Goal: Navigation & Orientation: Find specific page/section

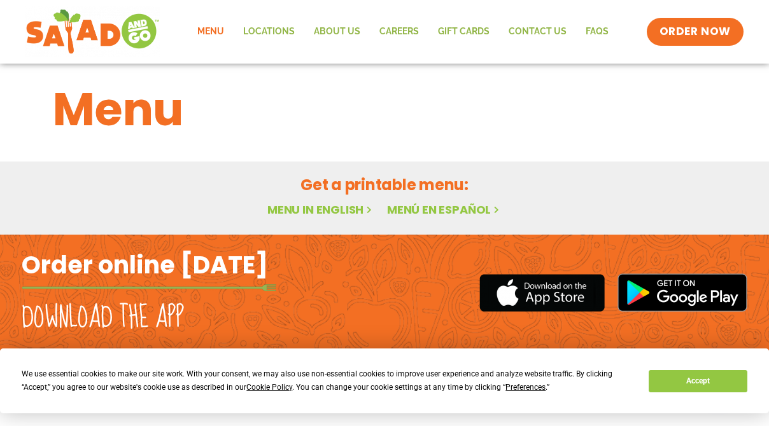
scroll to position [16, 0]
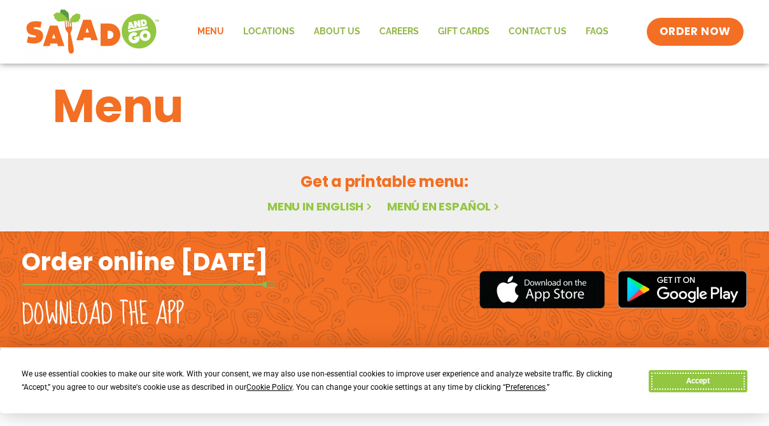
click at [678, 381] on button "Accept" at bounding box center [698, 381] width 98 height 22
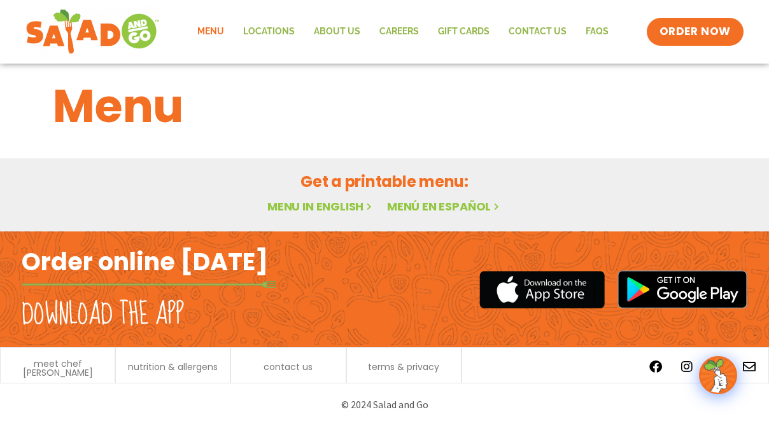
click at [213, 33] on link "Menu" at bounding box center [211, 31] width 46 height 29
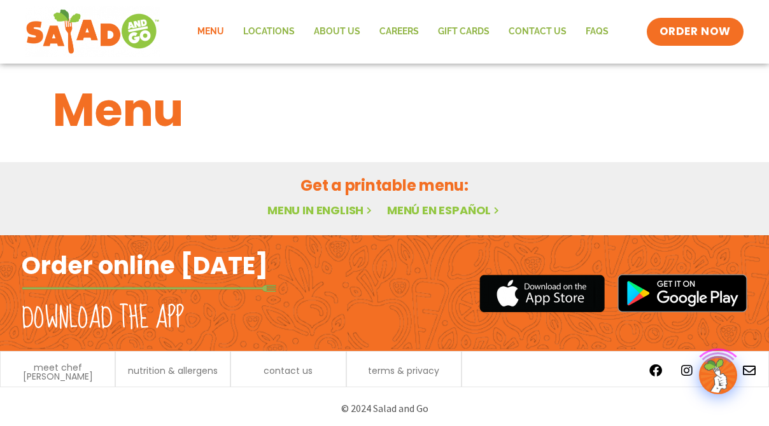
scroll to position [16, 0]
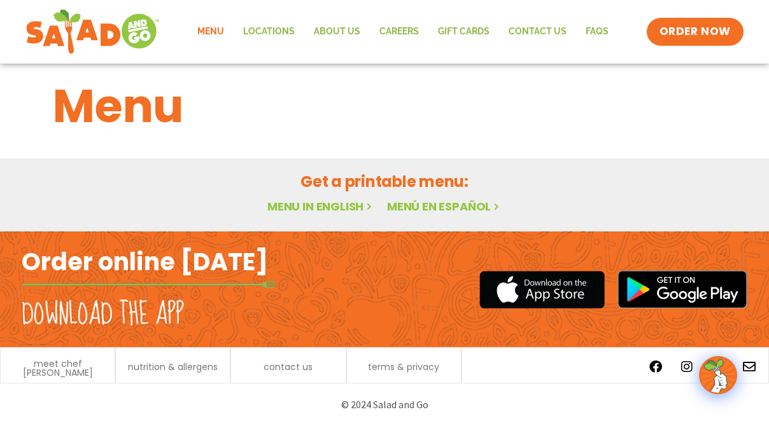
click at [322, 200] on link "Menu in English" at bounding box center [320, 207] width 107 height 16
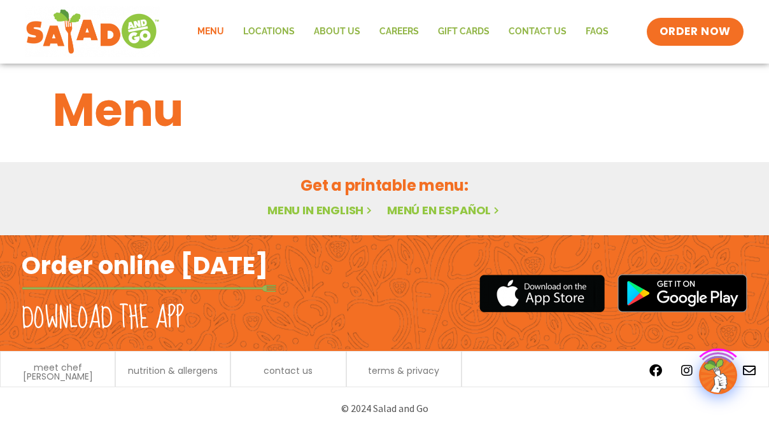
scroll to position [16, 0]
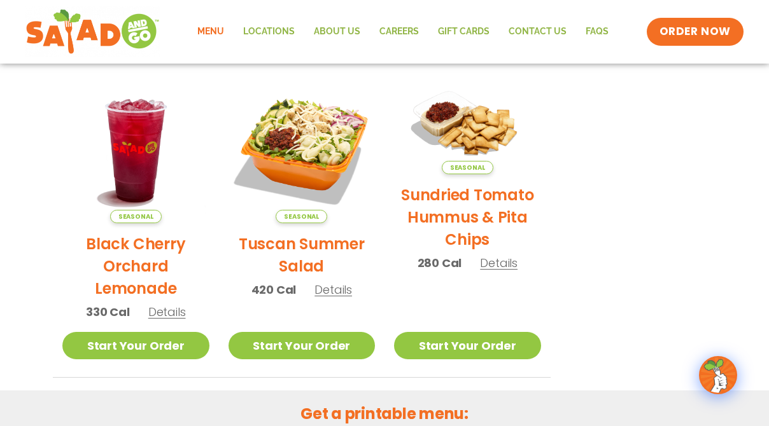
scroll to position [581, 0]
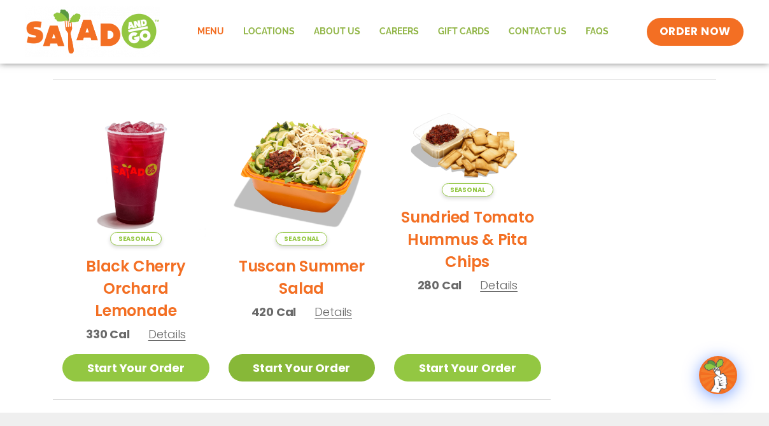
click at [293, 369] on link "Start Your Order" at bounding box center [301, 368] width 147 height 27
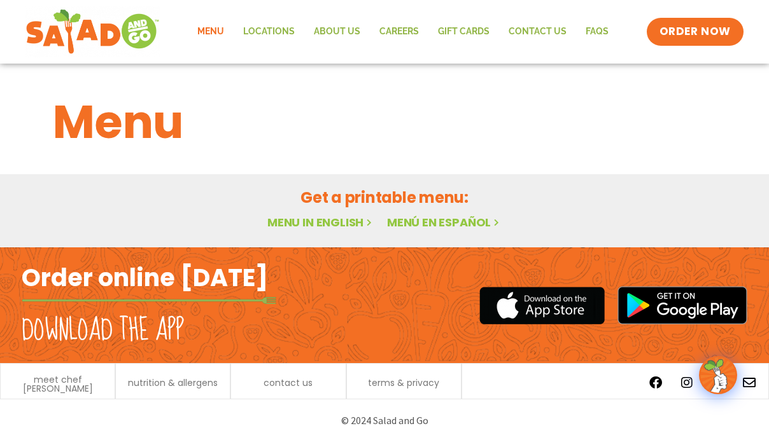
click at [326, 218] on link "Menu in English" at bounding box center [320, 222] width 107 height 16
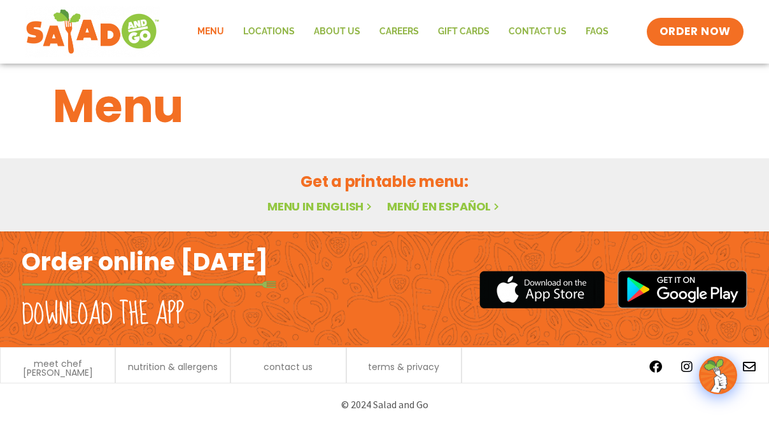
click at [337, 213] on link "Menu in English" at bounding box center [320, 207] width 107 height 16
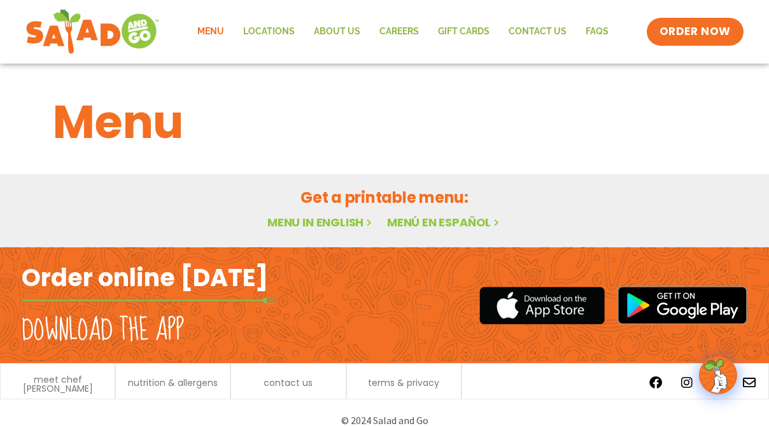
click at [314, 220] on link "Menu in English" at bounding box center [320, 222] width 107 height 16
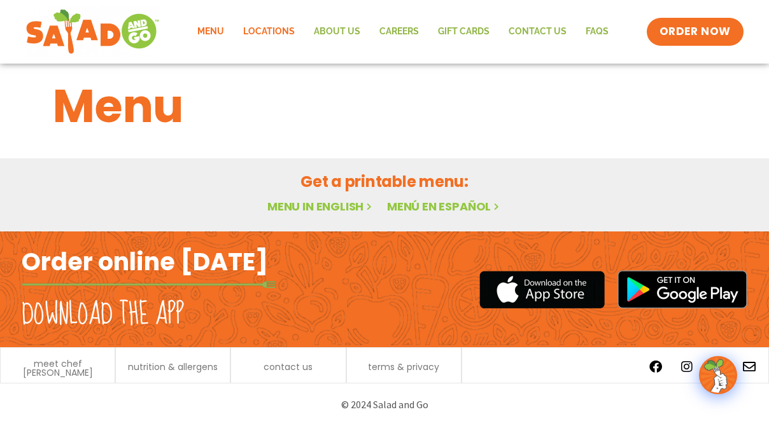
click at [283, 33] on link "Locations" at bounding box center [269, 31] width 71 height 29
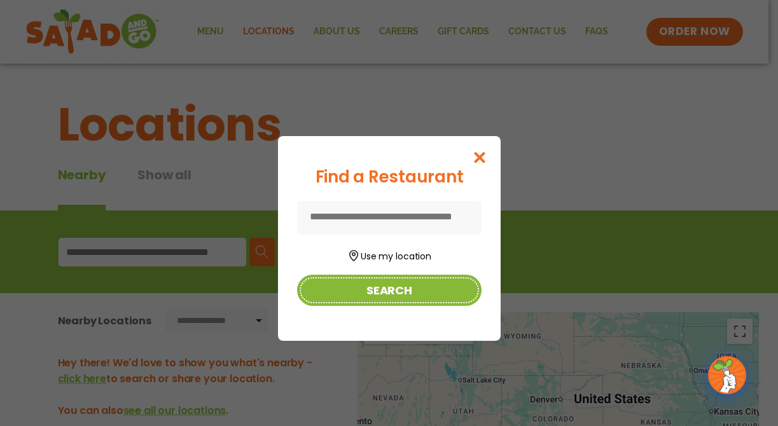
click at [381, 286] on button "Search" at bounding box center [389, 290] width 185 height 31
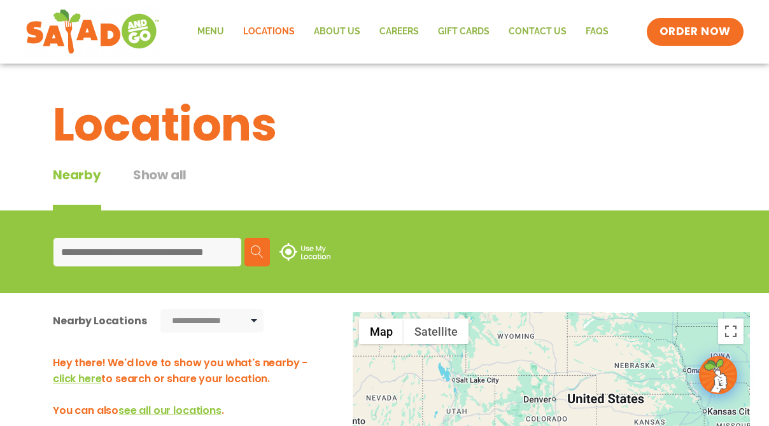
click at [76, 246] on input at bounding box center [147, 252] width 188 height 29
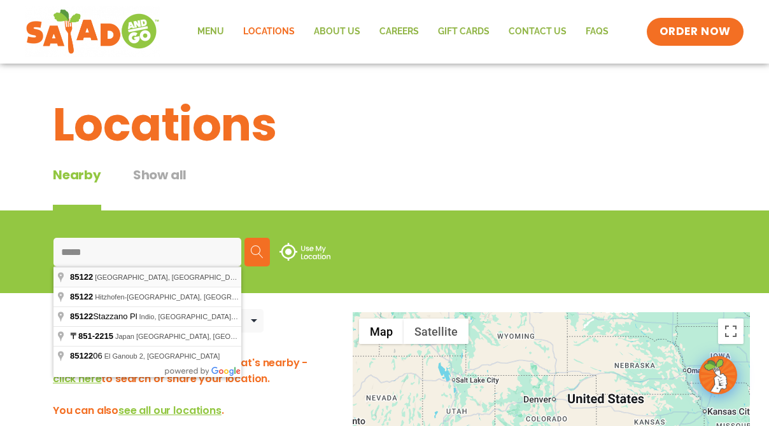
type input "**********"
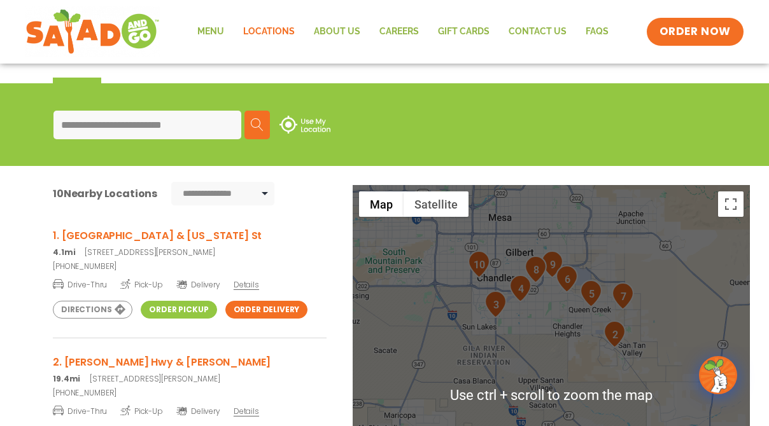
scroll to position [191, 0]
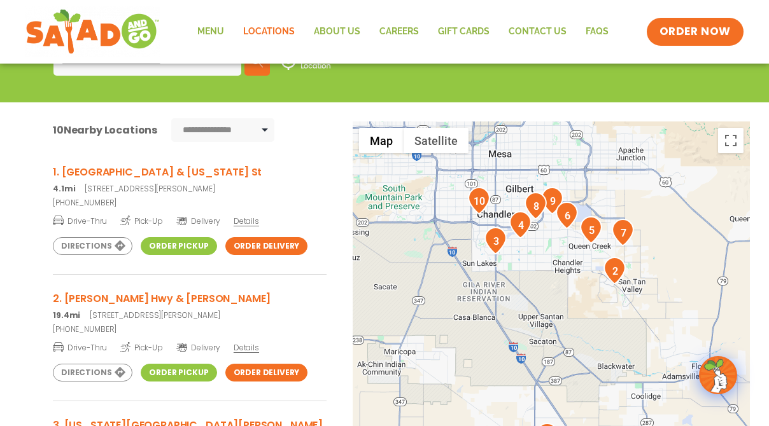
click at [192, 251] on link "Order Pickup" at bounding box center [179, 246] width 76 height 18
